Goal: Task Accomplishment & Management: Manage account settings

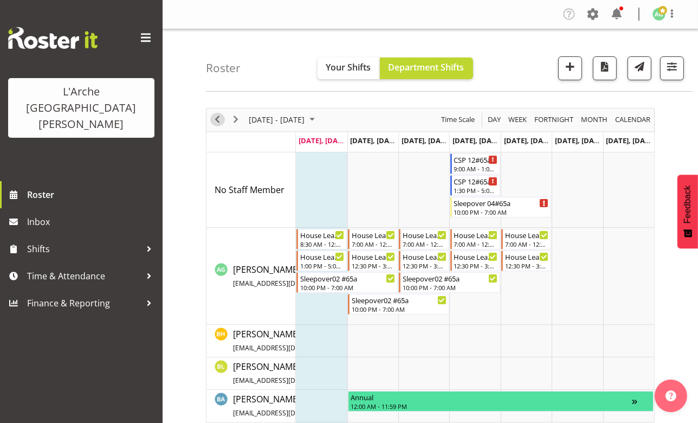
click at [217, 121] on span "Previous" at bounding box center [217, 120] width 13 height 14
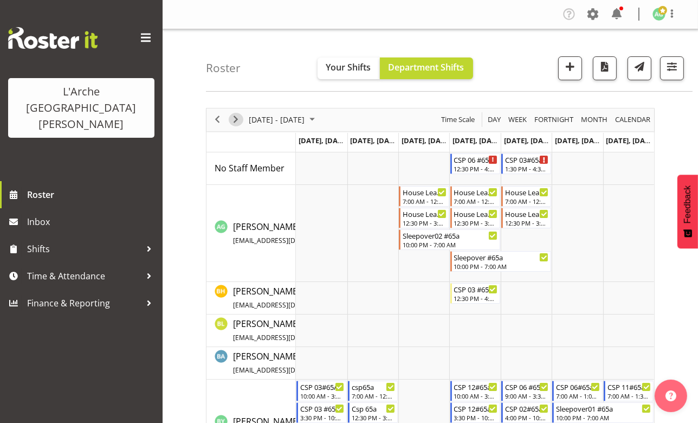
click at [234, 118] on span "Next" at bounding box center [235, 120] width 13 height 14
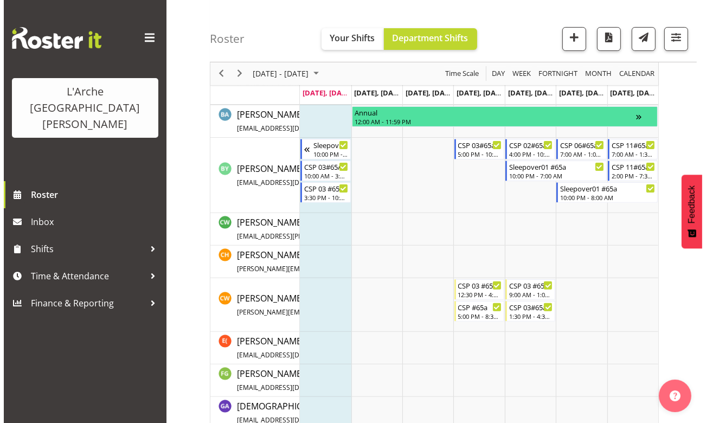
scroll to position [295, 0]
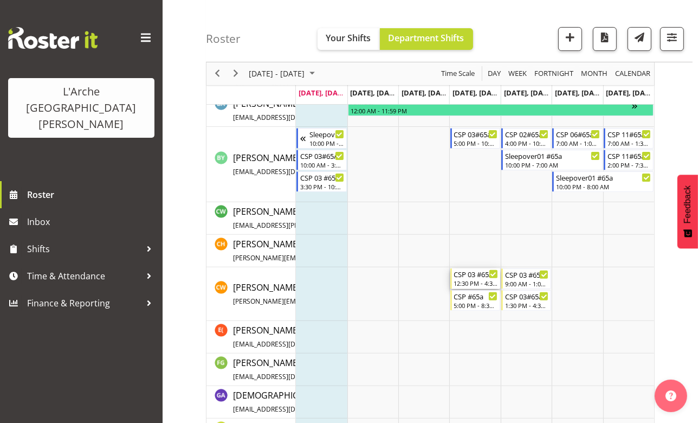
click at [470, 282] on div "12:30 PM - 4:30 PM" at bounding box center [476, 283] width 44 height 9
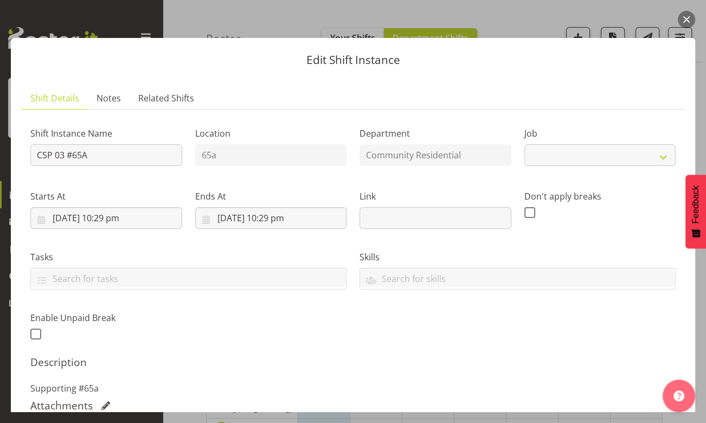
select select "3"
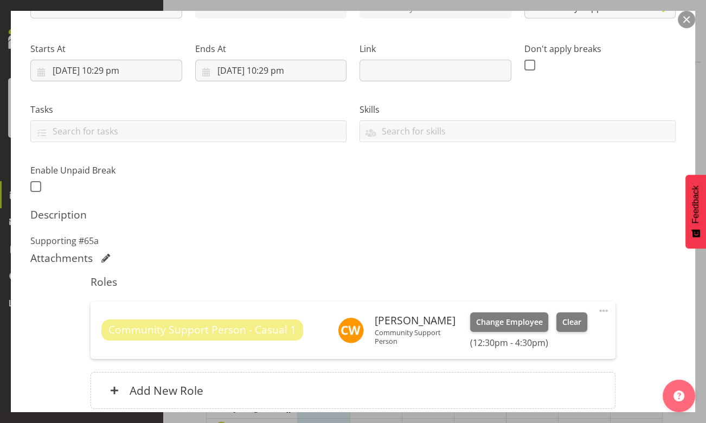
click at [597, 309] on span at bounding box center [603, 310] width 13 height 13
click at [521, 335] on link "Edit" at bounding box center [558, 335] width 104 height 20
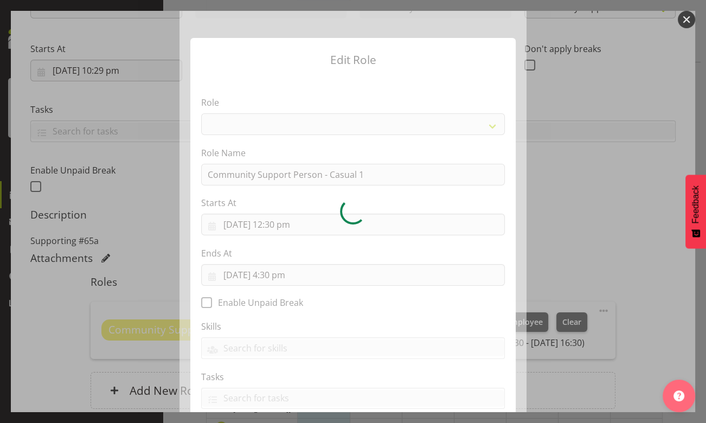
select select "287"
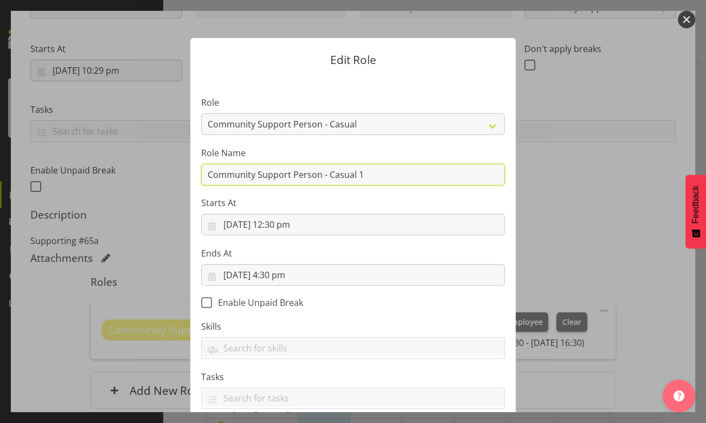
click at [366, 176] on input "Community Support Person - Casual 1" at bounding box center [352, 175] width 303 height 22
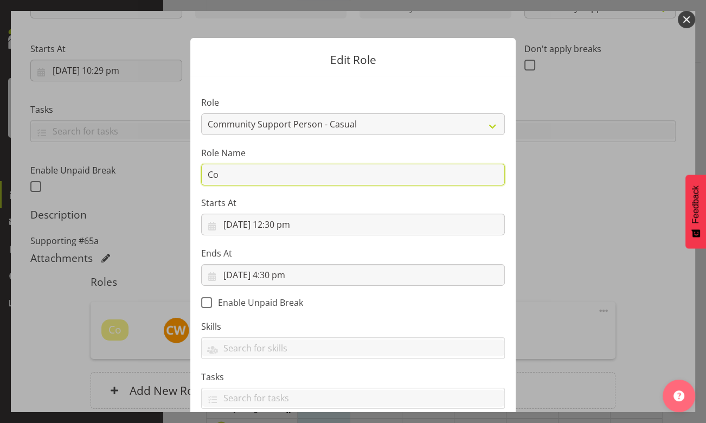
type input "C"
type input "CSP 06 #65A"
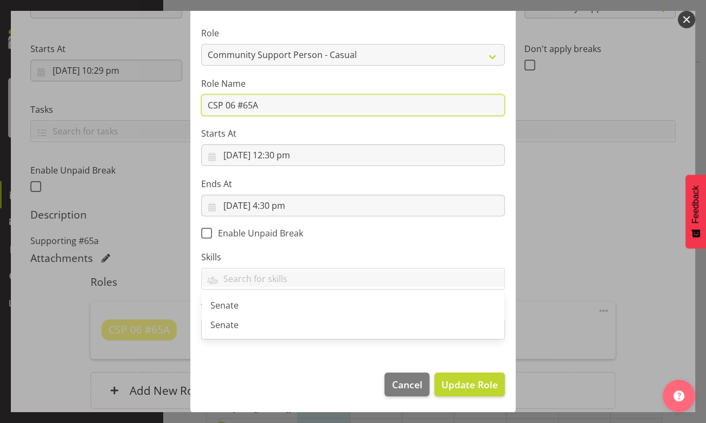
scroll to position [20, 0]
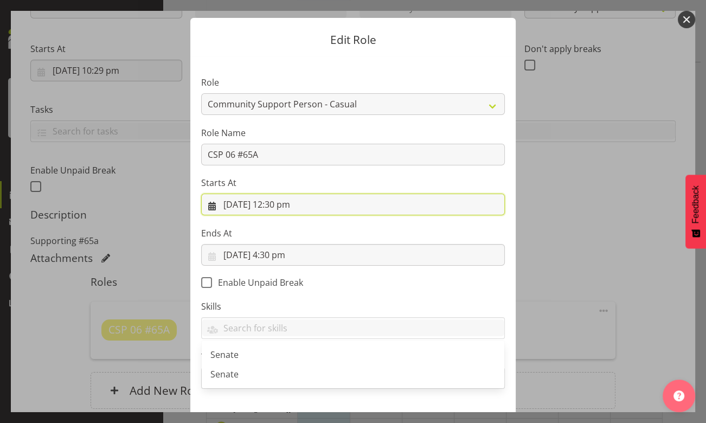
click at [277, 205] on input "[DATE] 12:30 pm" at bounding box center [352, 204] width 303 height 22
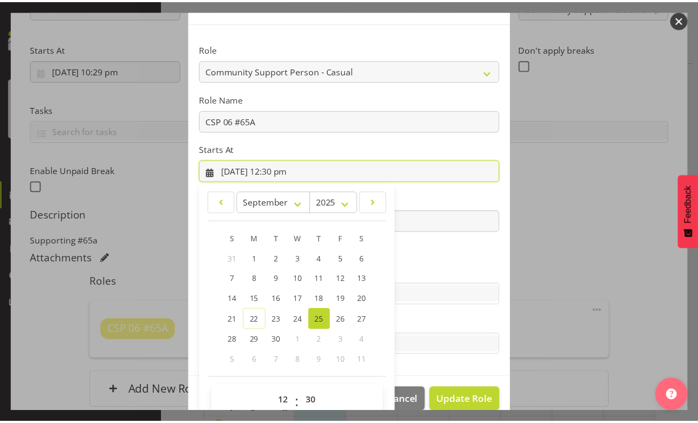
scroll to position [70, 0]
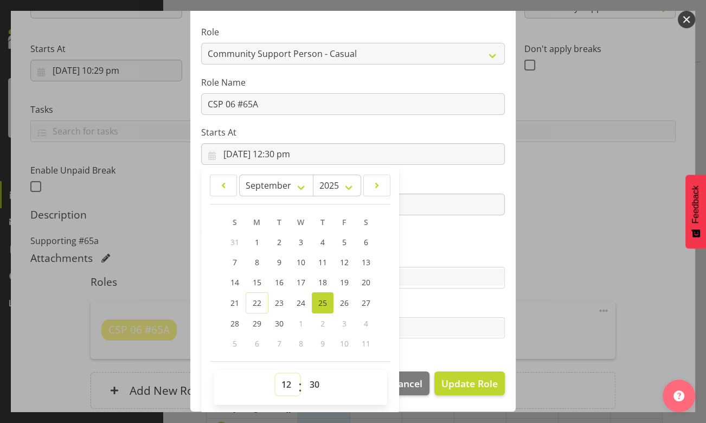
click at [282, 383] on select "00 01 02 03 04 05 06 07 08 09 10 11 12 13 14 15 16 17 18 19 20 21 22 23" at bounding box center [287, 384] width 24 height 22
select select "10"
click at [275, 373] on select "00 01 02 03 04 05 06 07 08 09 10 11 12 13 14 15 16 17 18 19 20 21 22 23" at bounding box center [287, 384] width 24 height 22
type input "[DATE] 10:30 am"
click at [454, 377] on span "Update Role" at bounding box center [469, 383] width 56 height 14
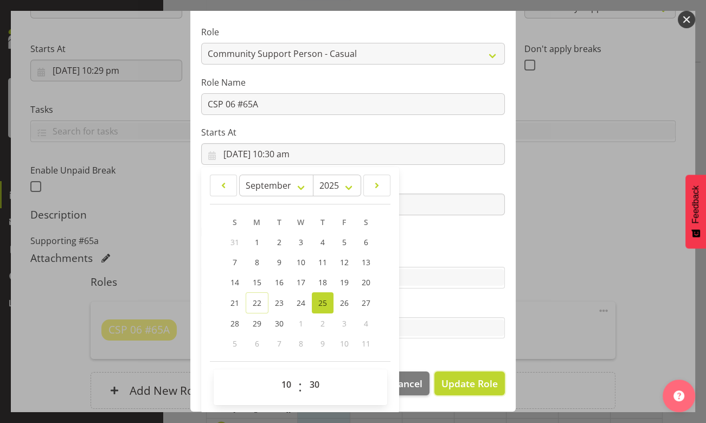
select select
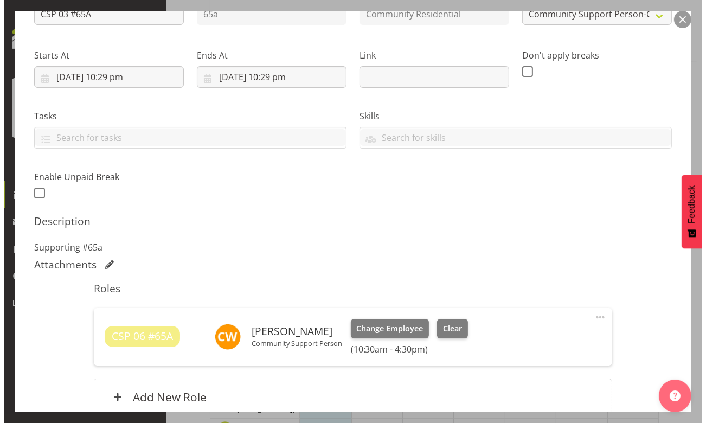
scroll to position [240, 0]
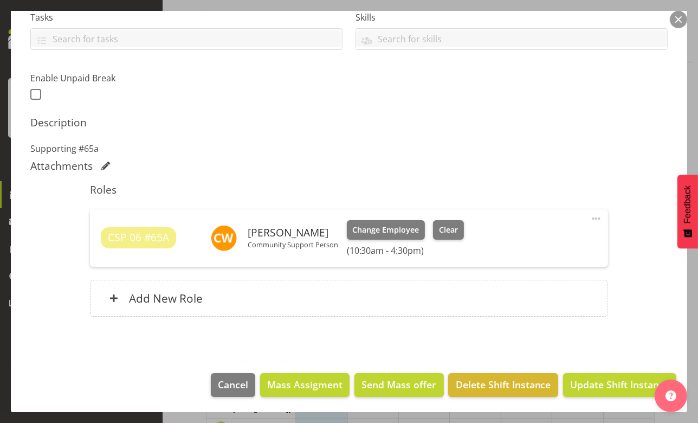
click at [590, 215] on span at bounding box center [596, 218] width 13 height 13
click at [523, 240] on link "Edit" at bounding box center [551, 242] width 104 height 20
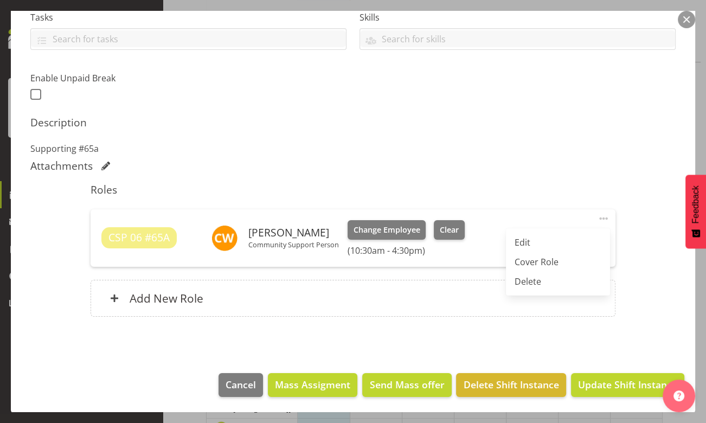
select select "8"
select select "2025"
select select "16"
select select "30"
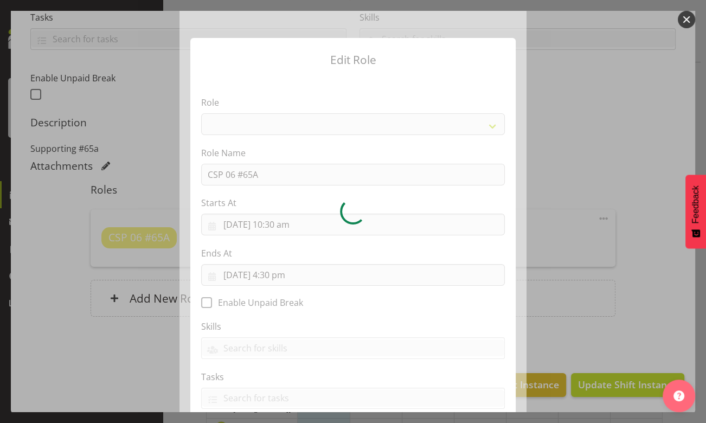
select select "287"
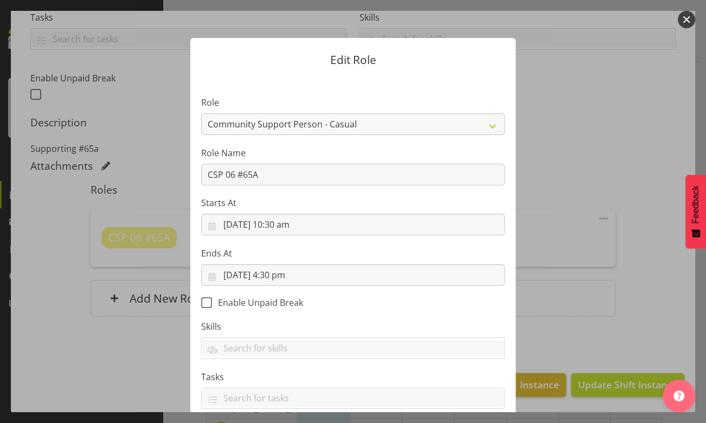
scroll to position [49, 0]
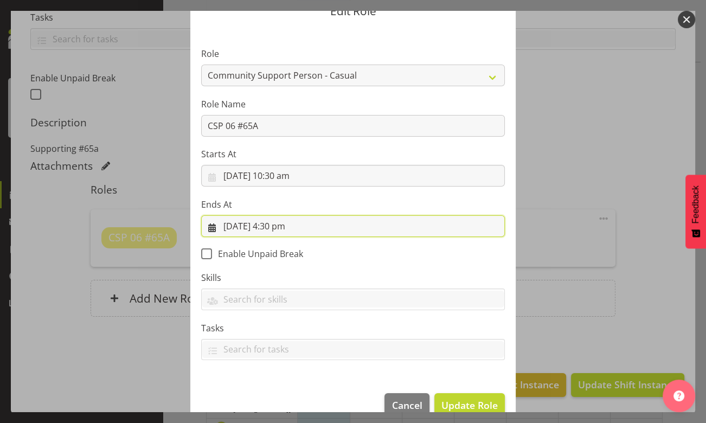
click at [276, 228] on input "[DATE] 4:30 pm" at bounding box center [352, 226] width 303 height 22
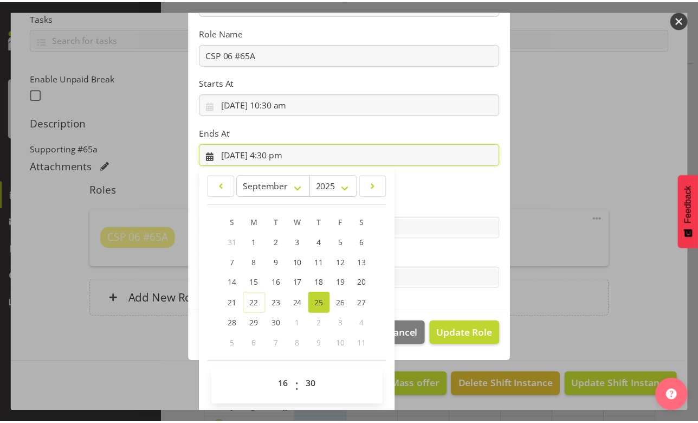
scroll to position [121, 0]
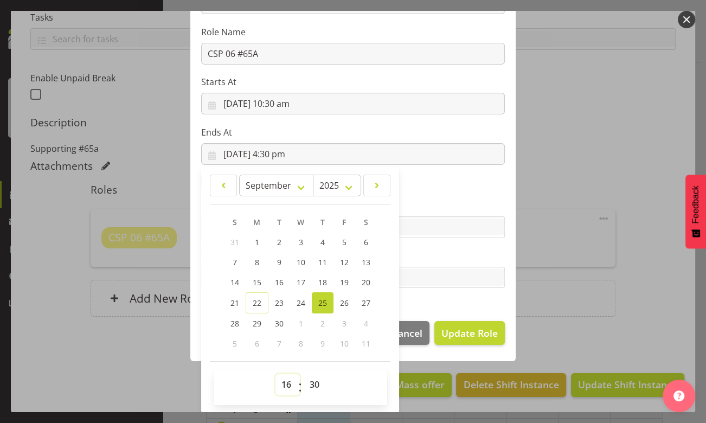
click at [280, 387] on select "00 01 02 03 04 05 06 07 08 09 10 11 12 13 14 15 16 17 18 19 20 21 22 23" at bounding box center [287, 384] width 24 height 22
select select "15"
click at [275, 373] on select "00 01 02 03 04 05 06 07 08 09 10 11 12 13 14 15 16 17 18 19 20 21 22 23" at bounding box center [287, 384] width 24 height 22
type input "[DATE] 3:30 pm"
click at [463, 331] on span "Update Role" at bounding box center [469, 333] width 56 height 14
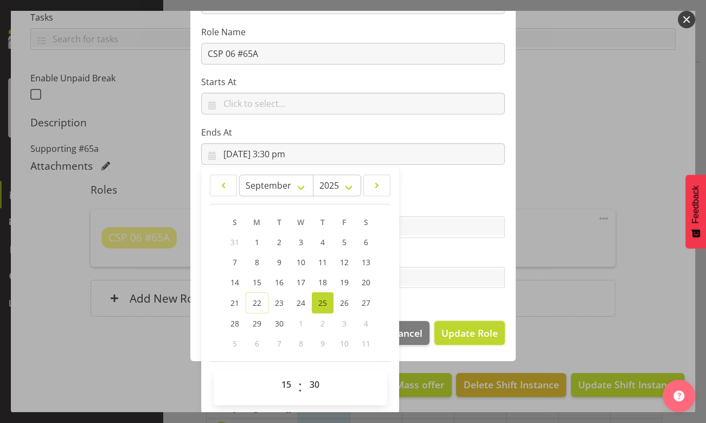
select select
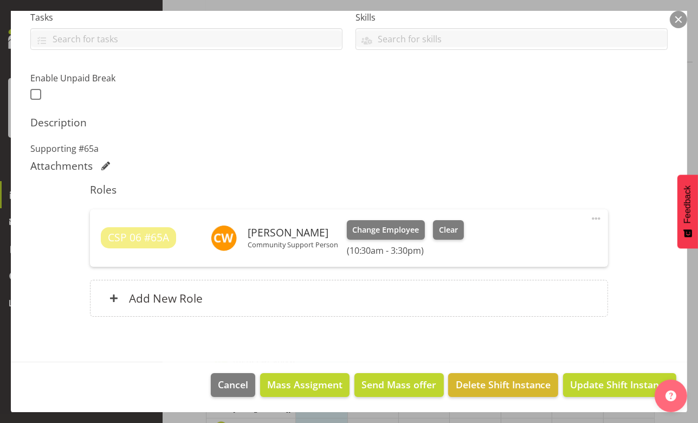
scroll to position [120, 0]
click at [616, 382] on span "Update Shift Instance" at bounding box center [619, 384] width 99 height 14
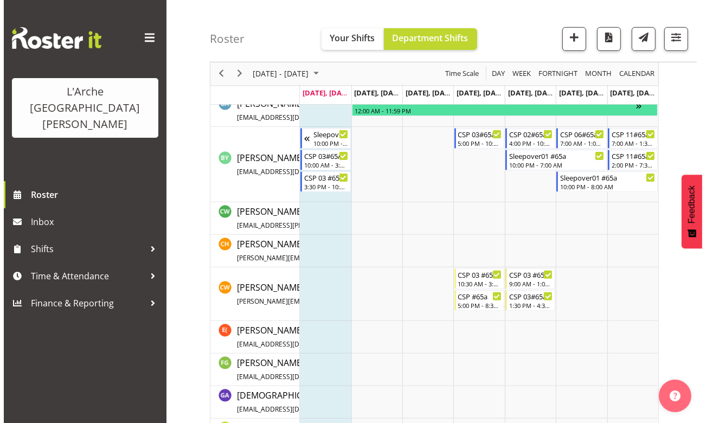
scroll to position [403, 0]
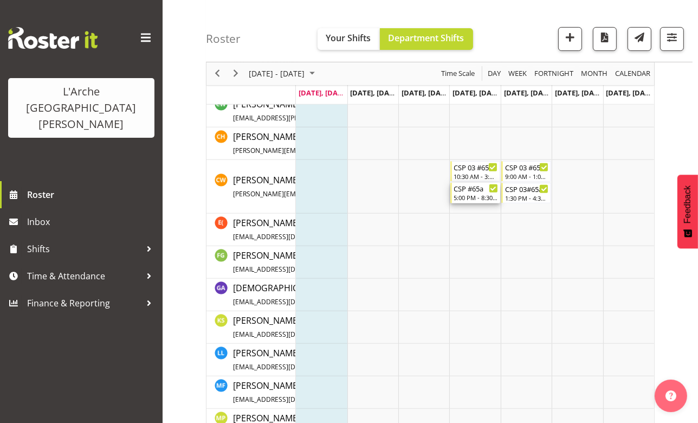
click at [474, 195] on div "5:00 PM - 8:30 PM" at bounding box center [476, 197] width 44 height 9
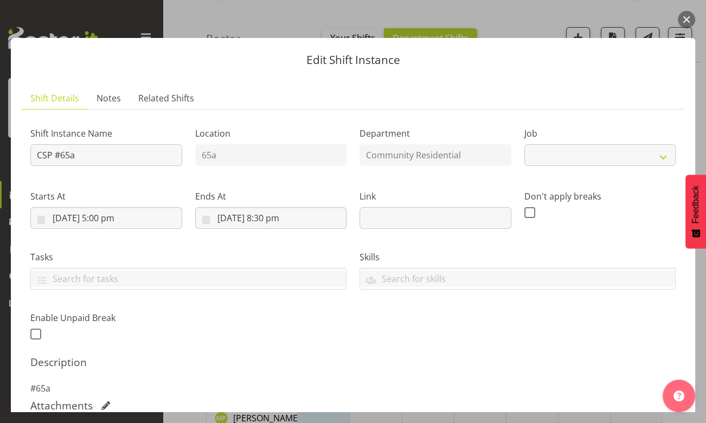
select select "3"
click at [112, 219] on input "[DATE] 5:00 pm" at bounding box center [106, 218] width 152 height 22
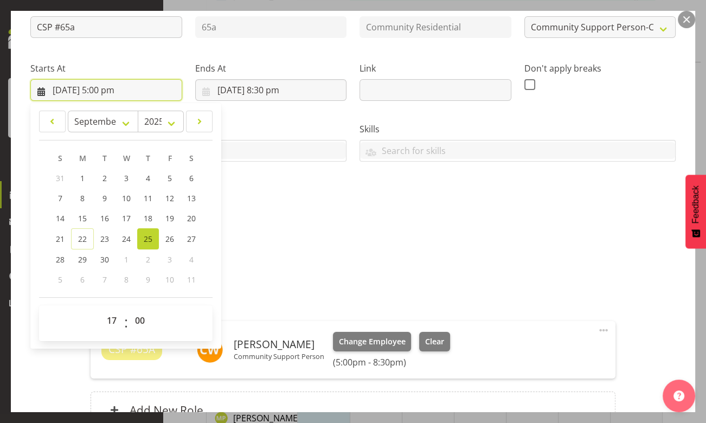
scroll to position [147, 0]
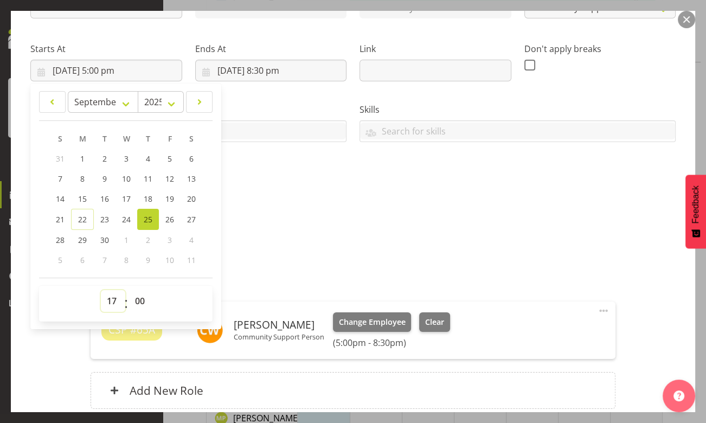
click at [112, 303] on select "00 01 02 03 04 05 06 07 08 09 10 11 12 13 14 15 16 17 18 19 20 21 22 23" at bounding box center [113, 301] width 24 height 22
select select "16"
click at [101, 290] on select "00 01 02 03 04 05 06 07 08 09 10 11 12 13 14 15 16 17 18 19 20 21 22 23" at bounding box center [113, 301] width 24 height 22
type input "[DATE] 4:00 pm"
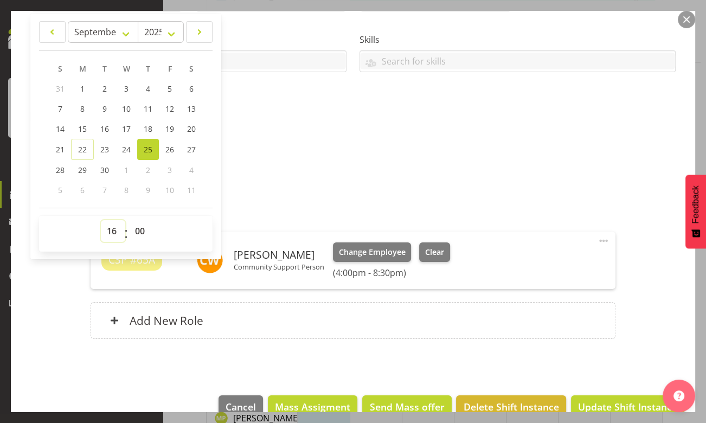
scroll to position [240, 0]
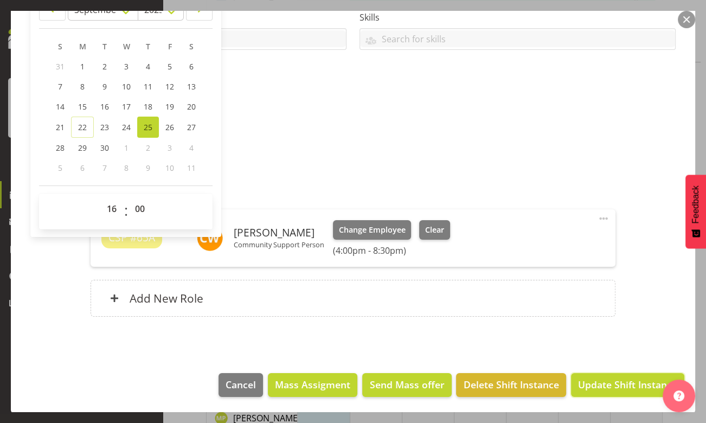
click at [589, 382] on span "Update Shift Instance" at bounding box center [627, 384] width 99 height 14
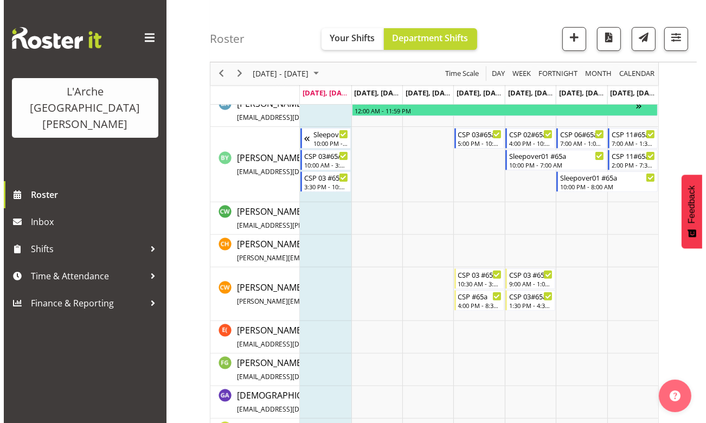
scroll to position [403, 0]
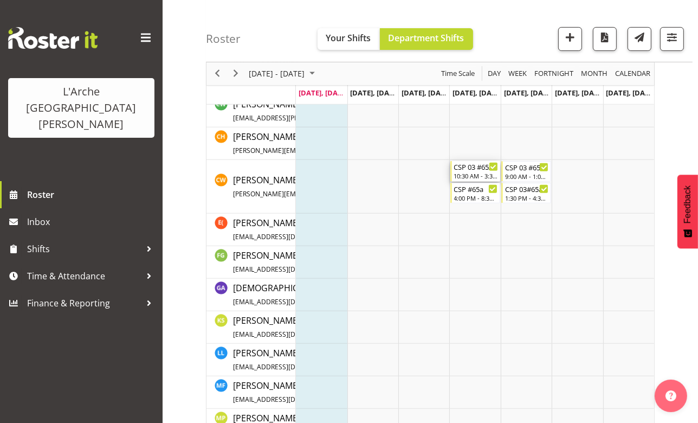
click at [465, 178] on div "10:30 AM - 3:30 PM" at bounding box center [476, 175] width 44 height 9
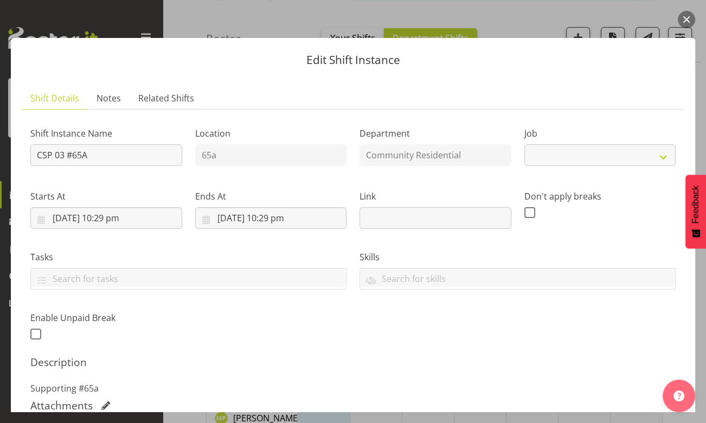
select select "3"
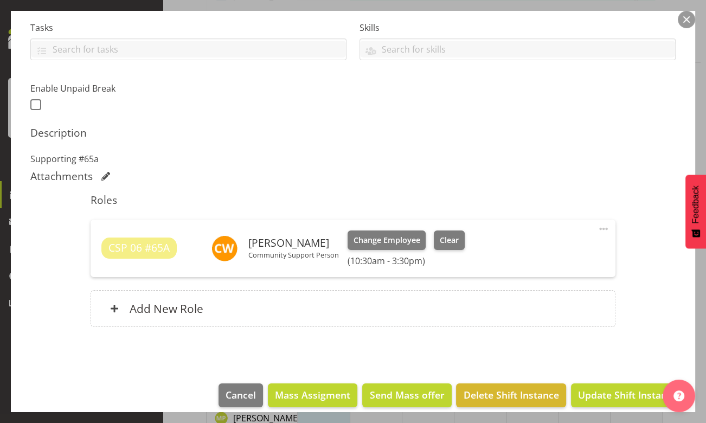
scroll to position [240, 0]
